Goal: Contribute content: Add original content to the website for others to see

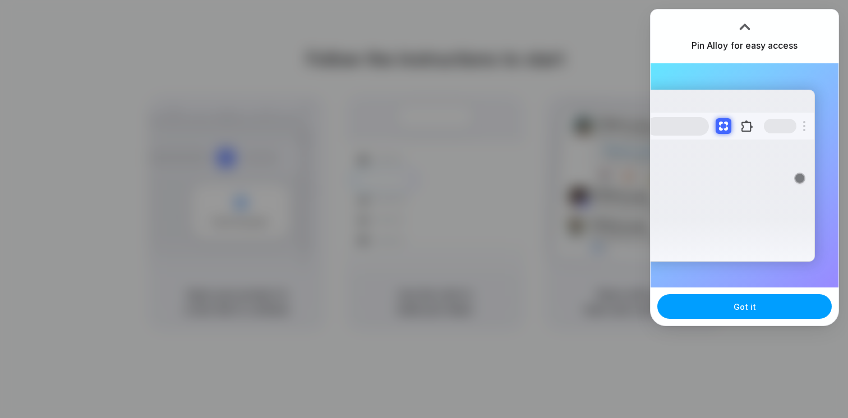
click at [760, 304] on button "Got it" at bounding box center [744, 307] width 174 height 25
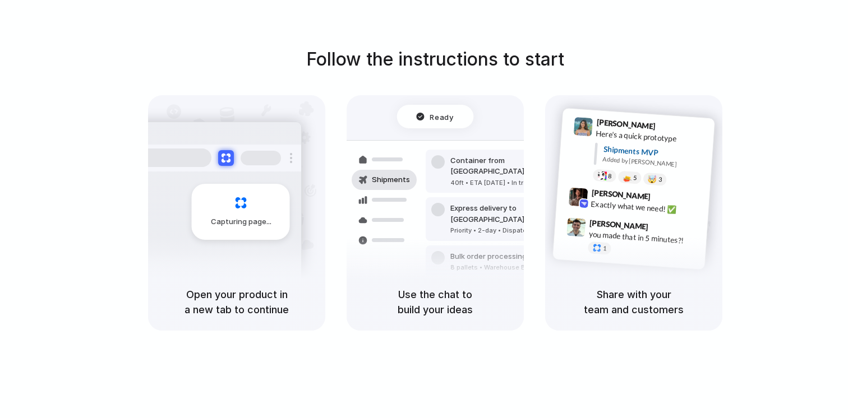
click at [251, 233] on div "Capturing page" at bounding box center [241, 212] width 98 height 56
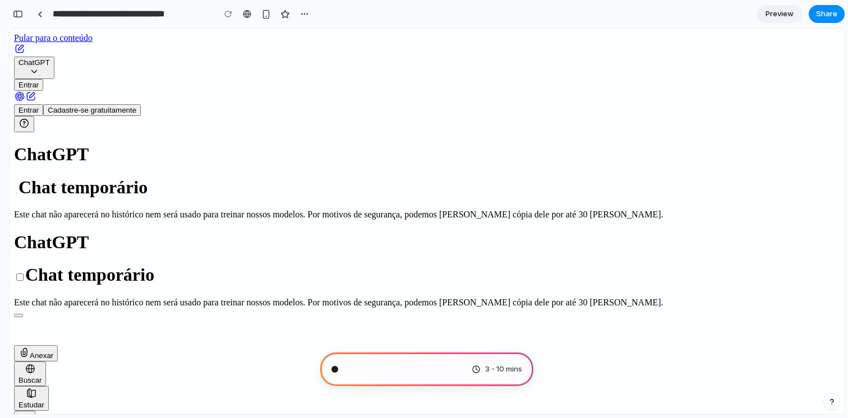
type input "**********"
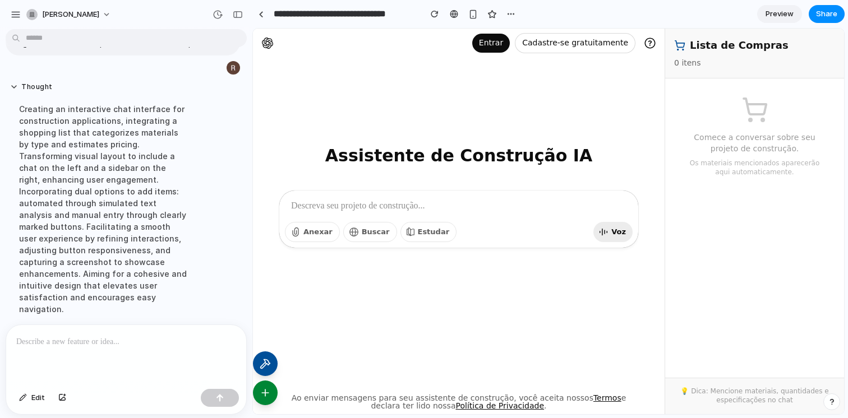
scroll to position [76, 0]
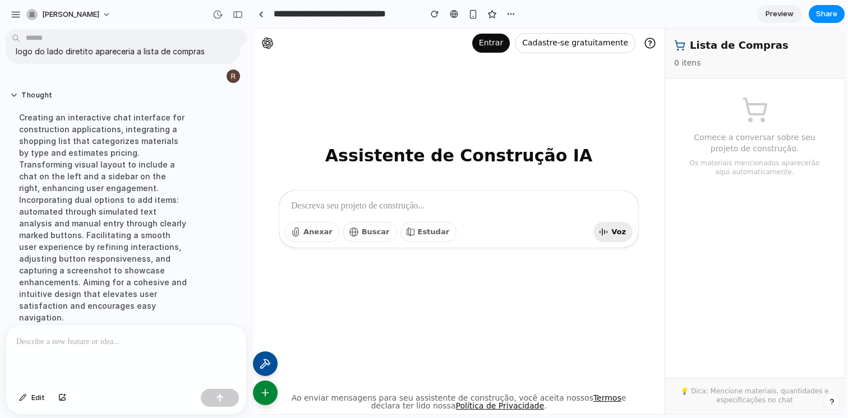
click at [264, 393] on icon at bounding box center [265, 393] width 7 height 0
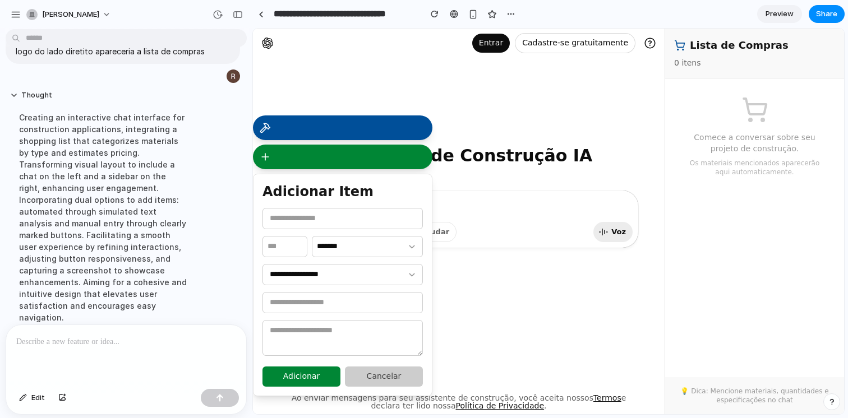
click at [280, 154] on button at bounding box center [343, 157] width 180 height 25
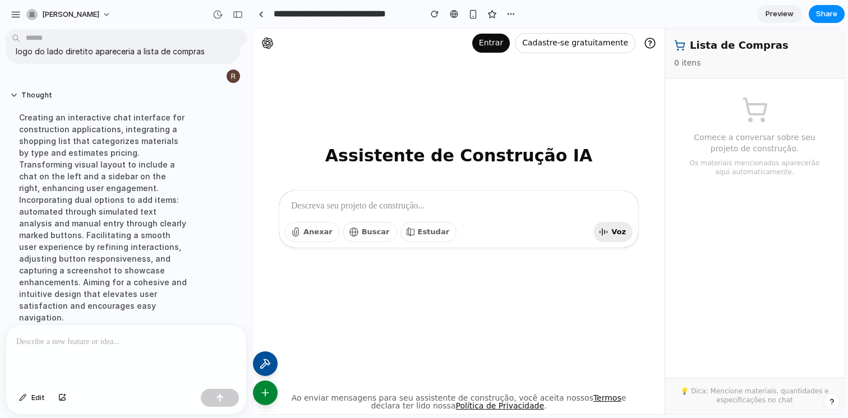
click at [264, 363] on icon at bounding box center [264, 366] width 6 height 6
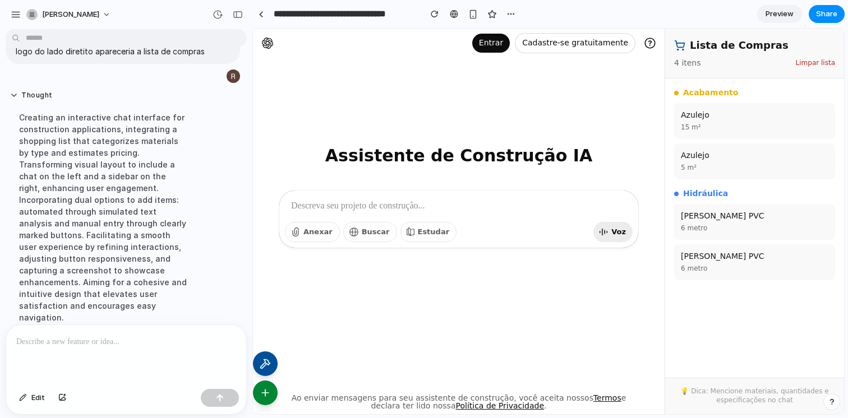
click at [266, 401] on button at bounding box center [265, 393] width 25 height 25
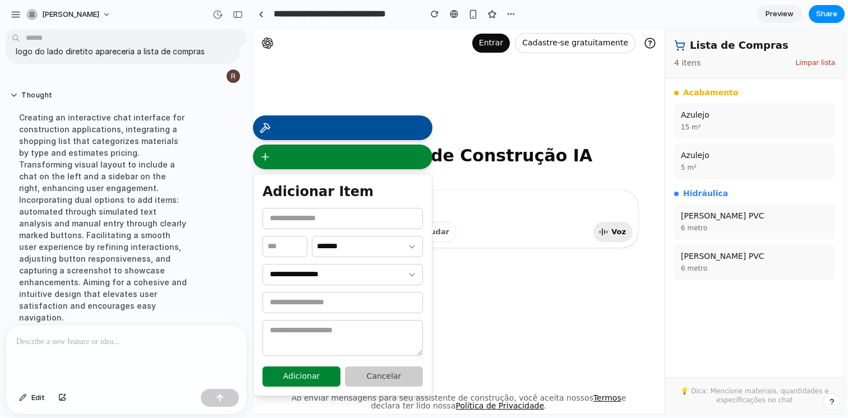
click at [320, 274] on select "**********" at bounding box center [343, 274] width 160 height 21
click at [369, 375] on button "Cancelar" at bounding box center [384, 377] width 78 height 20
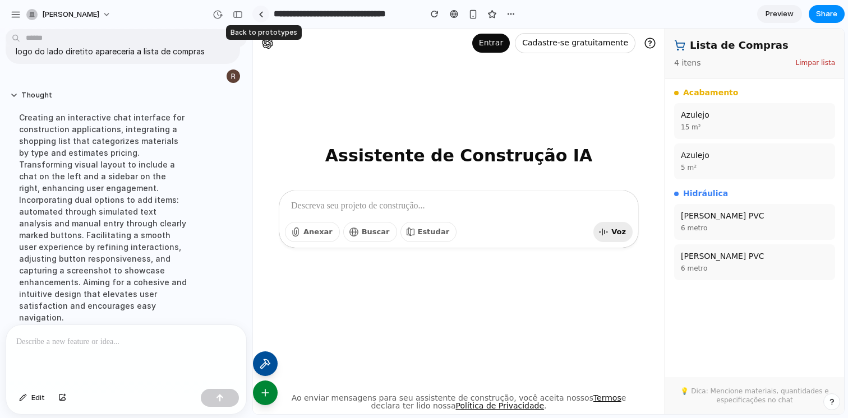
click at [262, 13] on div at bounding box center [261, 14] width 5 height 6
